Goal: Navigation & Orientation: Find specific page/section

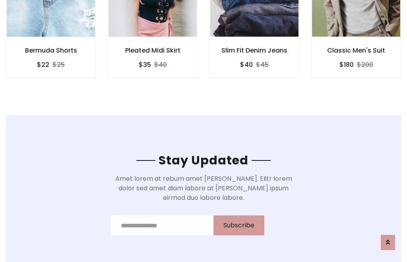
scroll to position [1198, 0]
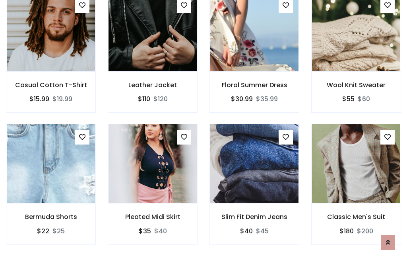
click at [204, 130] on div "Slim Fit Denim Jeans $40 $45" at bounding box center [255, 190] width 102 height 132
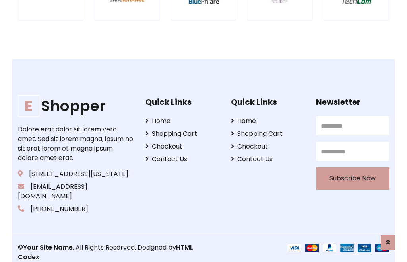
scroll to position [1515, 0]
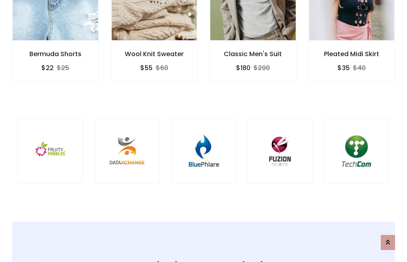
click at [204, 131] on img at bounding box center [203, 151] width 45 height 45
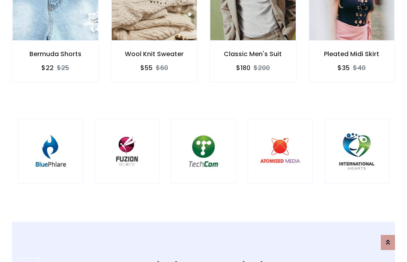
click at [204, 131] on img at bounding box center [203, 151] width 45 height 45
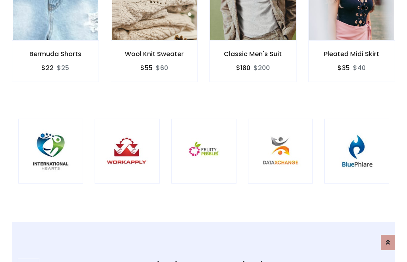
click at [204, 131] on img at bounding box center [203, 151] width 45 height 45
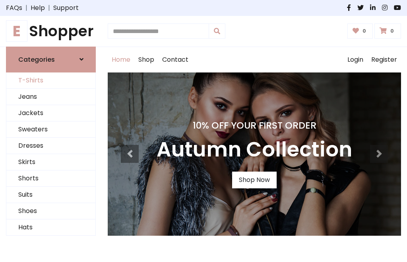
click at [51, 80] on link "T-Shirts" at bounding box center [50, 80] width 89 height 16
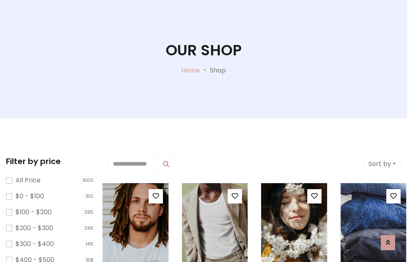
scroll to position [41, 0]
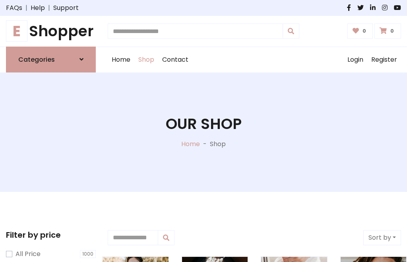
click at [51, 31] on h1 "E Shopper" at bounding box center [51, 31] width 90 height 18
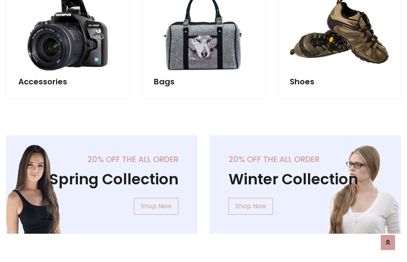
scroll to position [773, 0]
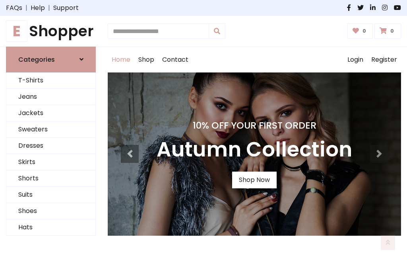
scroll to position [261, 0]
